Goal: Find specific page/section: Find specific page/section

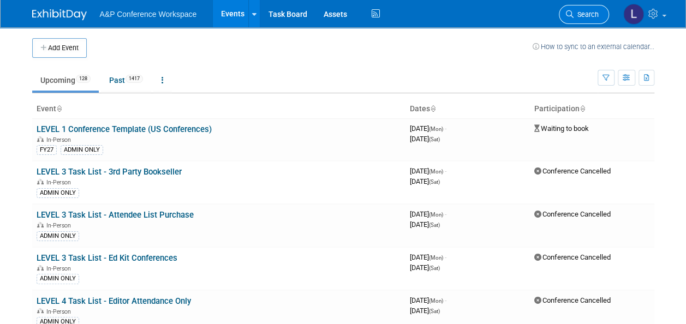
click at [571, 9] on link "Search" at bounding box center [583, 14] width 50 height 19
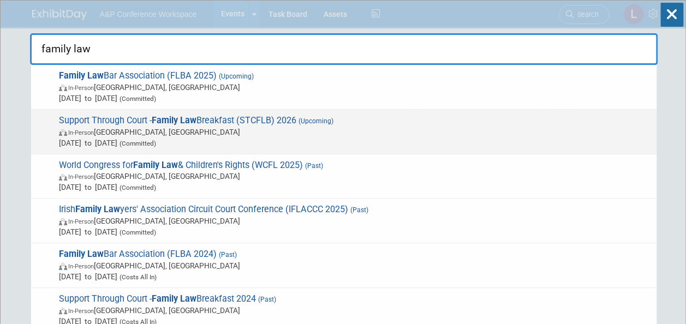
click at [290, 119] on span "Support Through Court - Family Law Breakfast (STCFLB) 2026 (Upcoming) In-Person…" at bounding box center [353, 131] width 595 height 33
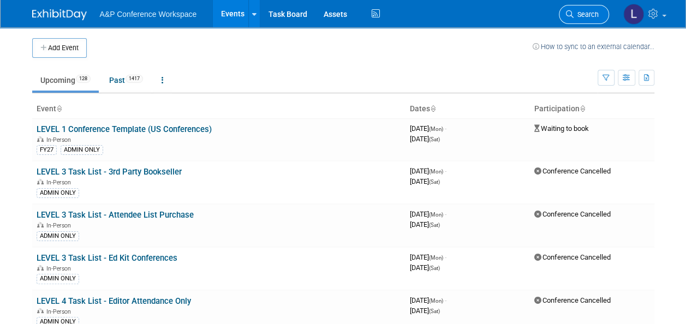
click at [570, 14] on icon at bounding box center [570, 14] width 8 height 8
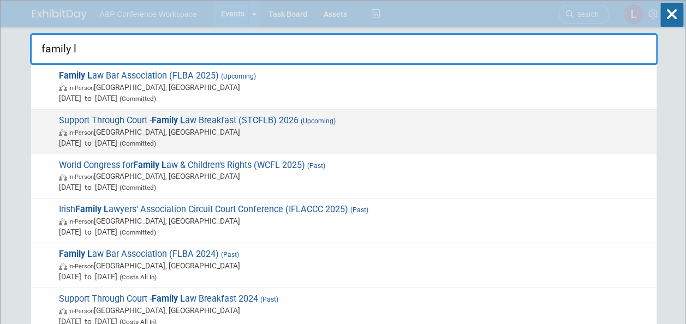
type input "family l"
click at [240, 127] on span "In-Person London, United Kingdom" at bounding box center [355, 132] width 592 height 11
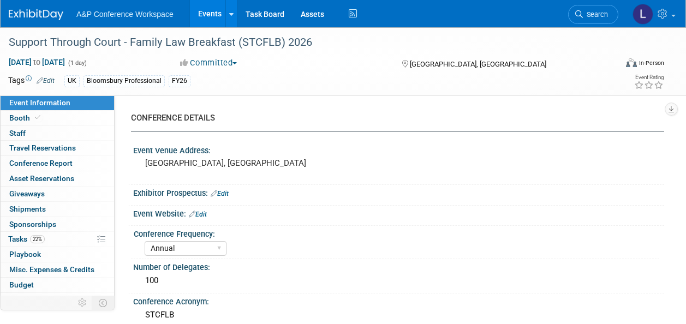
select select "Annual"
select select "Level 2"
select select "In-Person Booth"
select select "Law"
select select "Bloomsbury Professional"
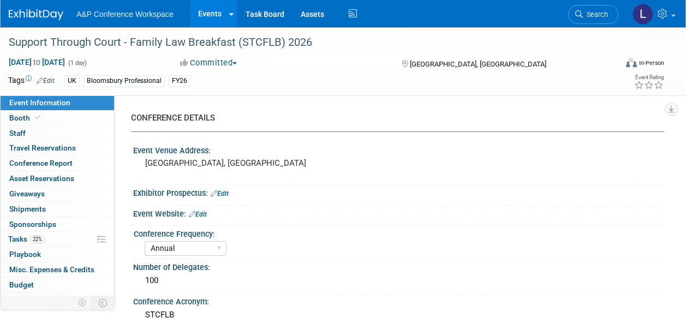
select select "[PERSON_NAME]"
select select "Networking/Commissioning"
select select "Annual"
select select "Level 2"
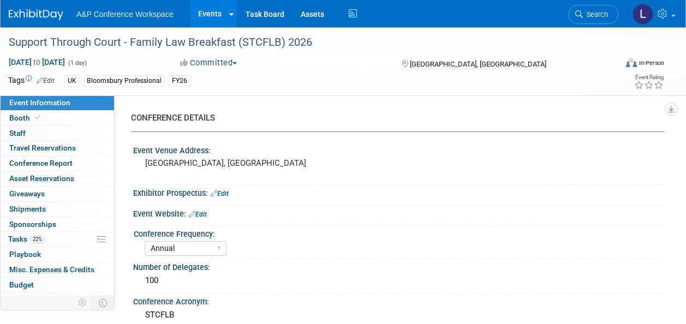
select select "In-Person Booth"
select select "Law"
select select "Bloomsbury Professional"
select select "[PERSON_NAME]"
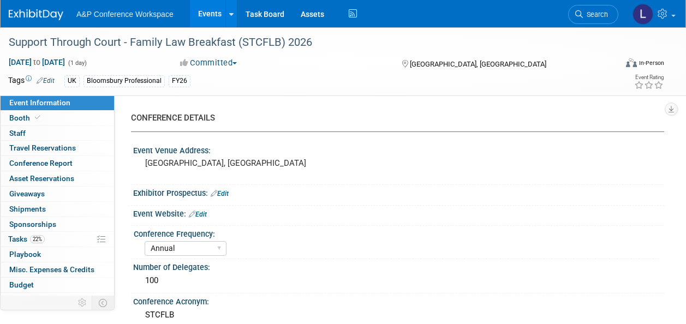
select select "Networking/Commissioning"
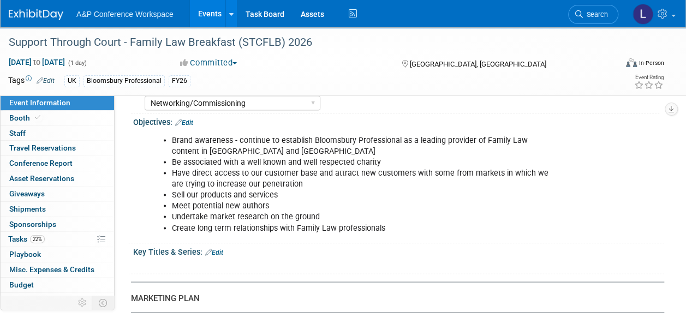
scroll to position [982, 0]
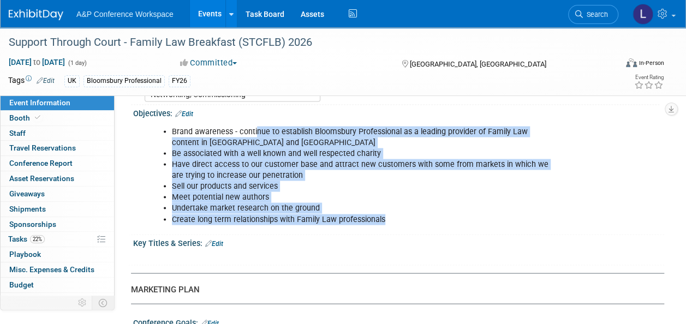
drag, startPoint x: 255, startPoint y: 125, endPoint x: 435, endPoint y: 219, distance: 203.2
click at [435, 219] on ul "Brand awareness - continue to establish Bloomsbury Professional as a leading pr…" at bounding box center [351, 175] width 402 height 99
drag, startPoint x: 435, startPoint y: 219, endPoint x: 360, endPoint y: 179, distance: 85.1
click at [360, 181] on li "Sell our products and services" at bounding box center [362, 186] width 380 height 11
click at [379, 191] on li "Meet potential new authors" at bounding box center [362, 196] width 380 height 11
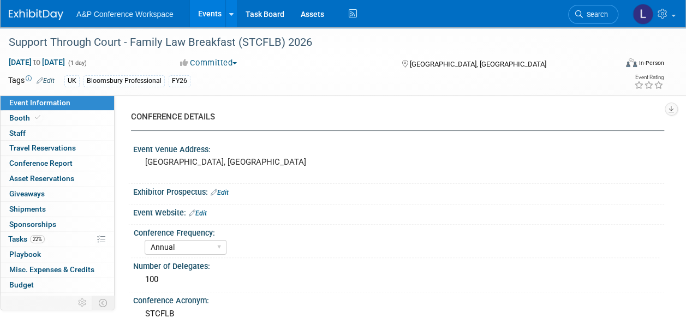
scroll to position [0, 0]
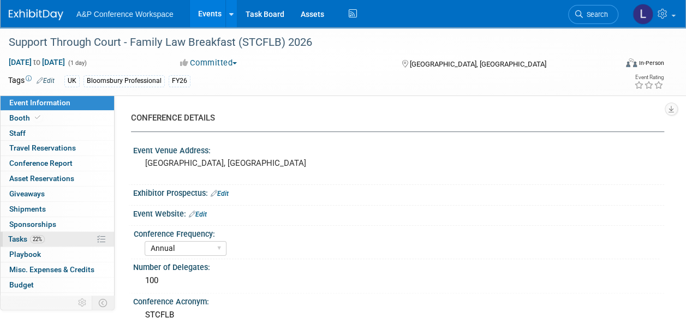
click at [28, 236] on span "Tasks 22%" at bounding box center [26, 239] width 37 height 9
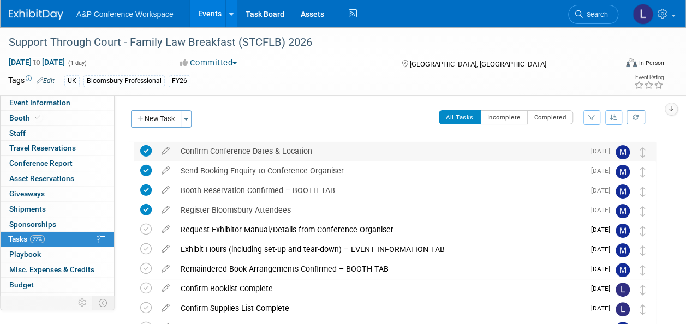
click at [328, 152] on div "Confirm Conference Dates & Location" at bounding box center [379, 151] width 409 height 19
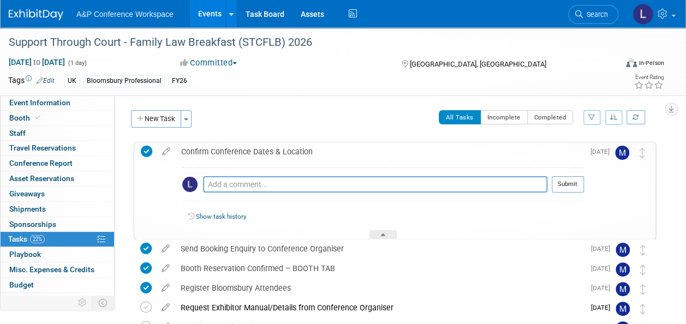
click at [328, 152] on div "Confirm Conference Dates & Location" at bounding box center [380, 151] width 408 height 19
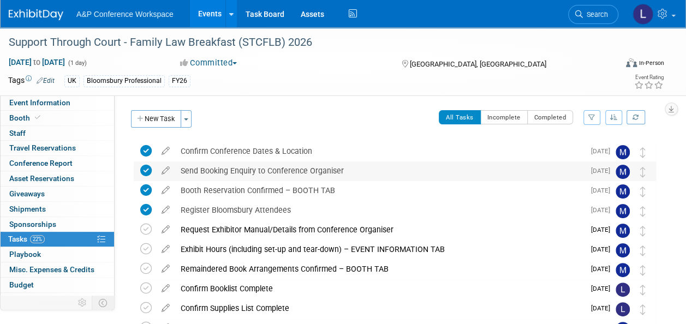
click at [334, 175] on div "Send Booking Enquiry to Conference Organiser" at bounding box center [379, 170] width 409 height 19
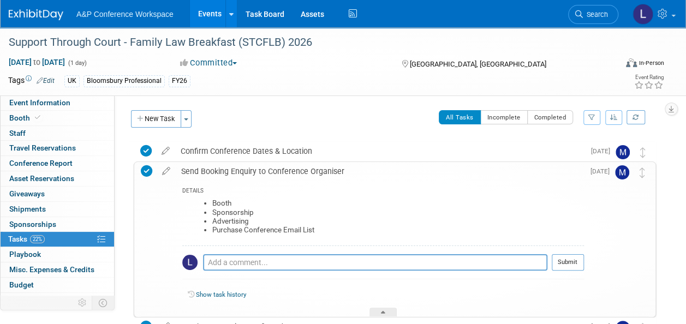
click at [346, 176] on div "Send Booking Enquiry to Conference Organiser" at bounding box center [380, 171] width 408 height 19
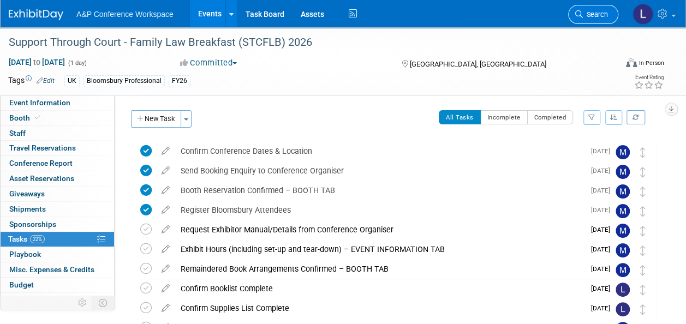
click at [584, 9] on link "Search" at bounding box center [593, 14] width 50 height 19
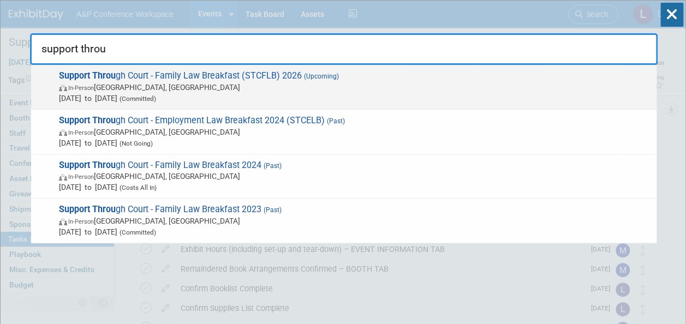
type input "support throu"
click at [300, 74] on span "Support Throu gh Court - Family Law Breakfast (STCFLB) 2026 (Upcoming) In-Perso…" at bounding box center [353, 86] width 595 height 33
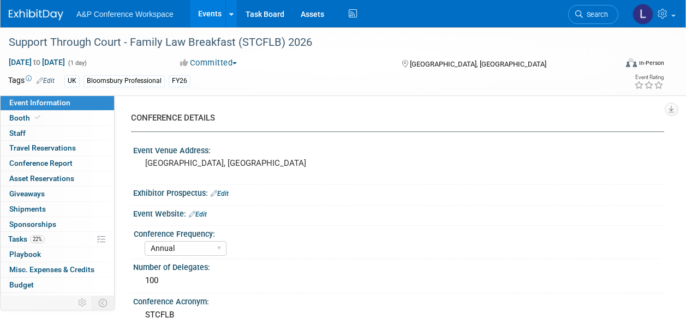
select select "Annual"
select select "Level 2"
select select "In-Person Booth"
select select "Law"
select select "Bloomsbury Professional"
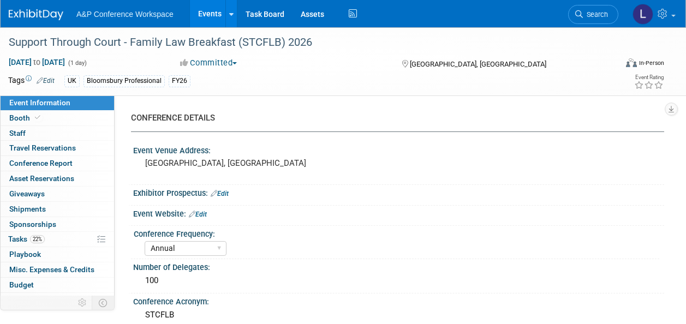
select select "Matt Hambridge"
select select "Louise Morgan"
select select "Networking/Commissioning"
